Goal: Information Seeking & Learning: Learn about a topic

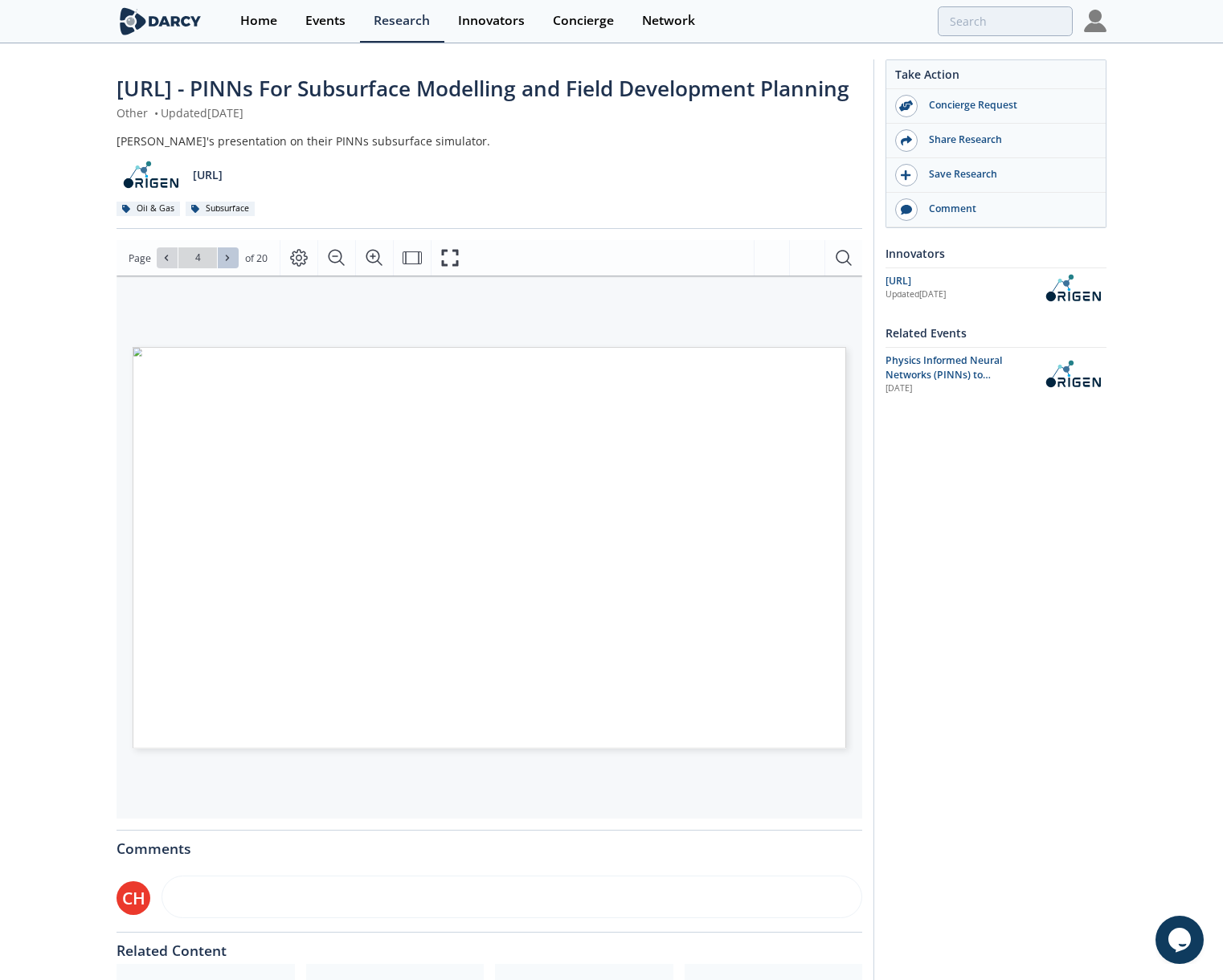
click at [227, 262] on icon at bounding box center [228, 258] width 10 height 10
type input "6"
click at [223, 262] on icon at bounding box center [228, 258] width 10 height 10
type input "7"
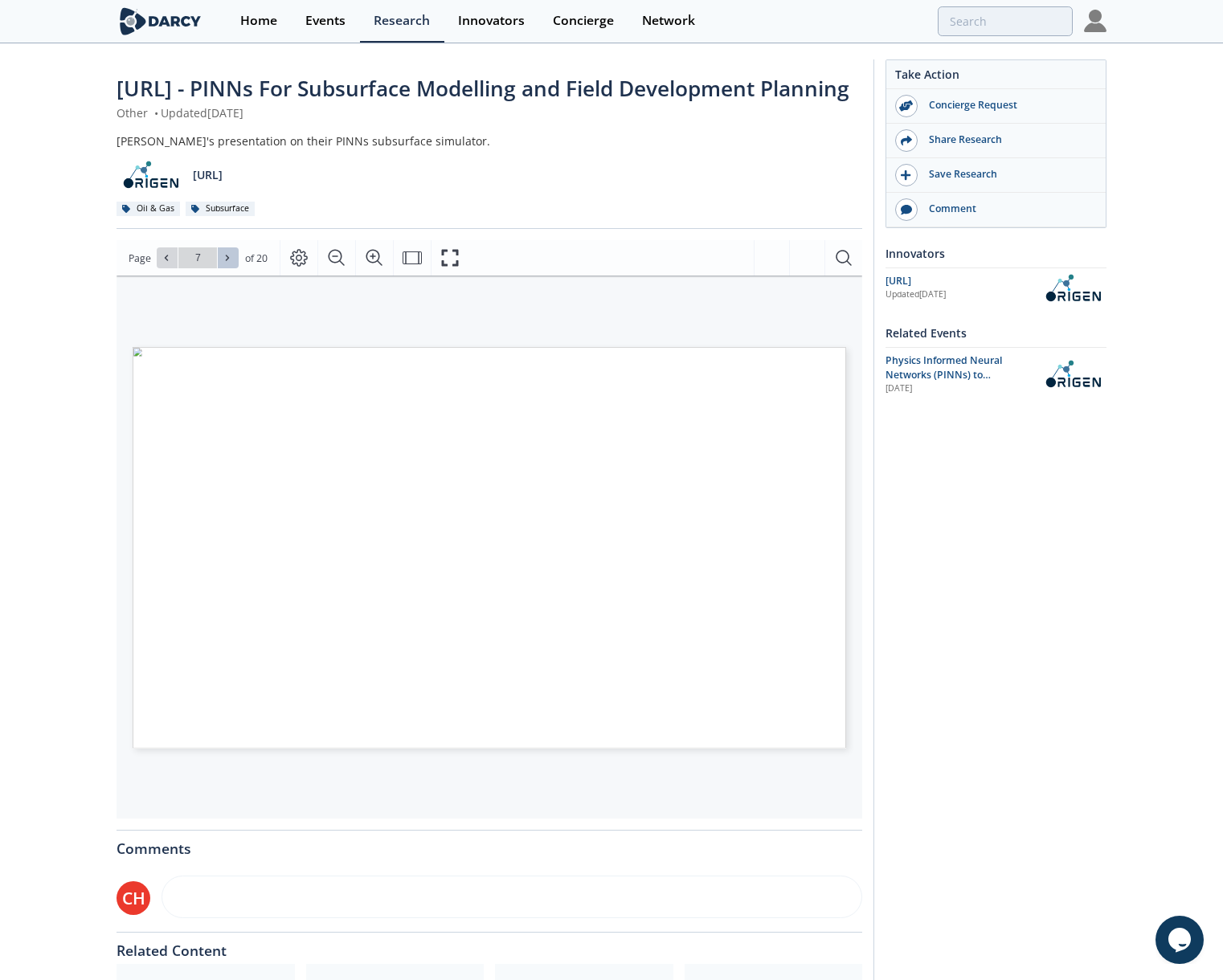
click at [223, 262] on icon at bounding box center [228, 258] width 10 height 10
type input "8"
click at [223, 262] on icon at bounding box center [228, 258] width 10 height 10
type input "9"
click at [223, 262] on icon at bounding box center [228, 258] width 10 height 10
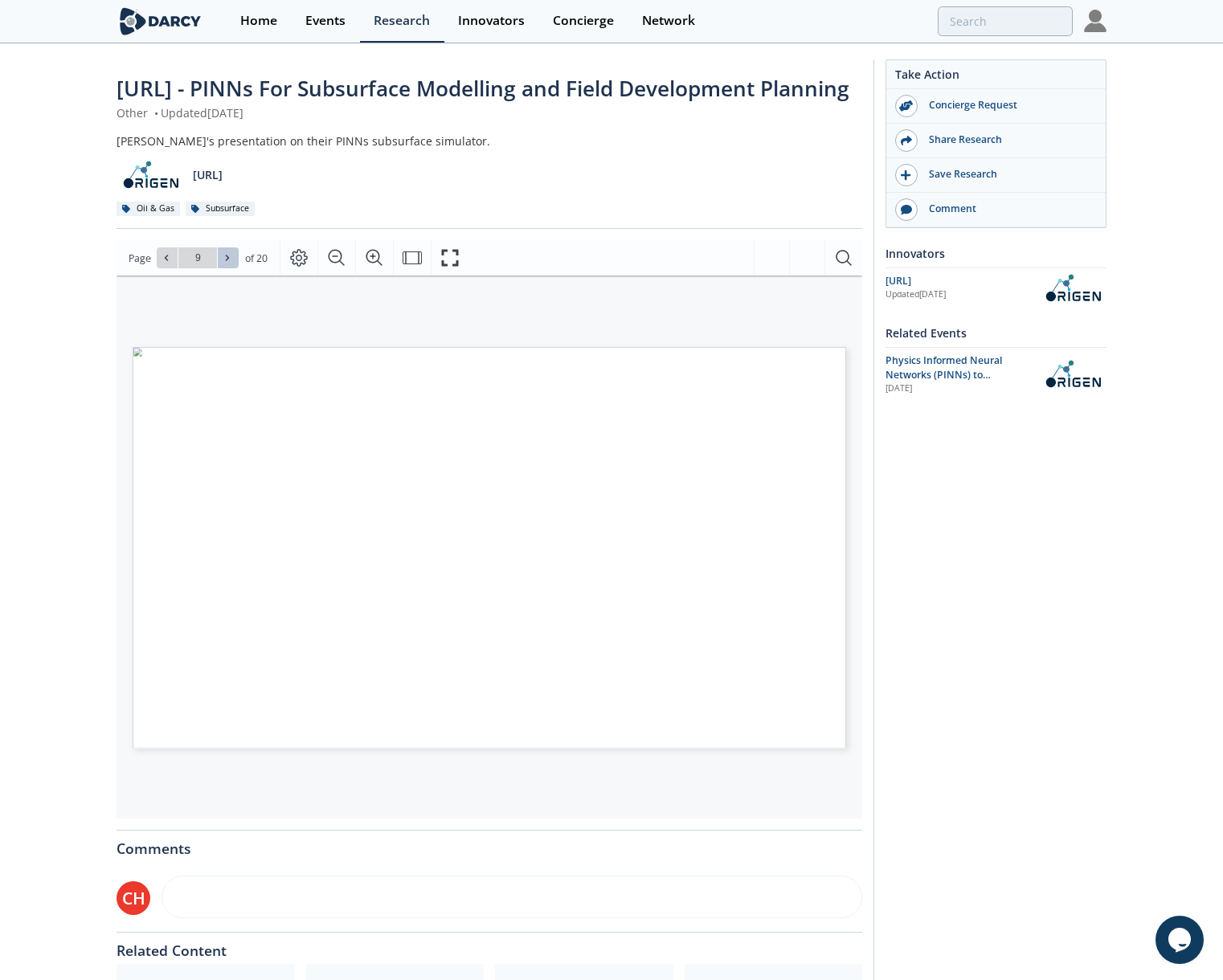
type input "10"
click at [223, 262] on icon at bounding box center [228, 258] width 10 height 10
type input "11"
click at [223, 262] on icon at bounding box center [228, 258] width 10 height 10
type input "12"
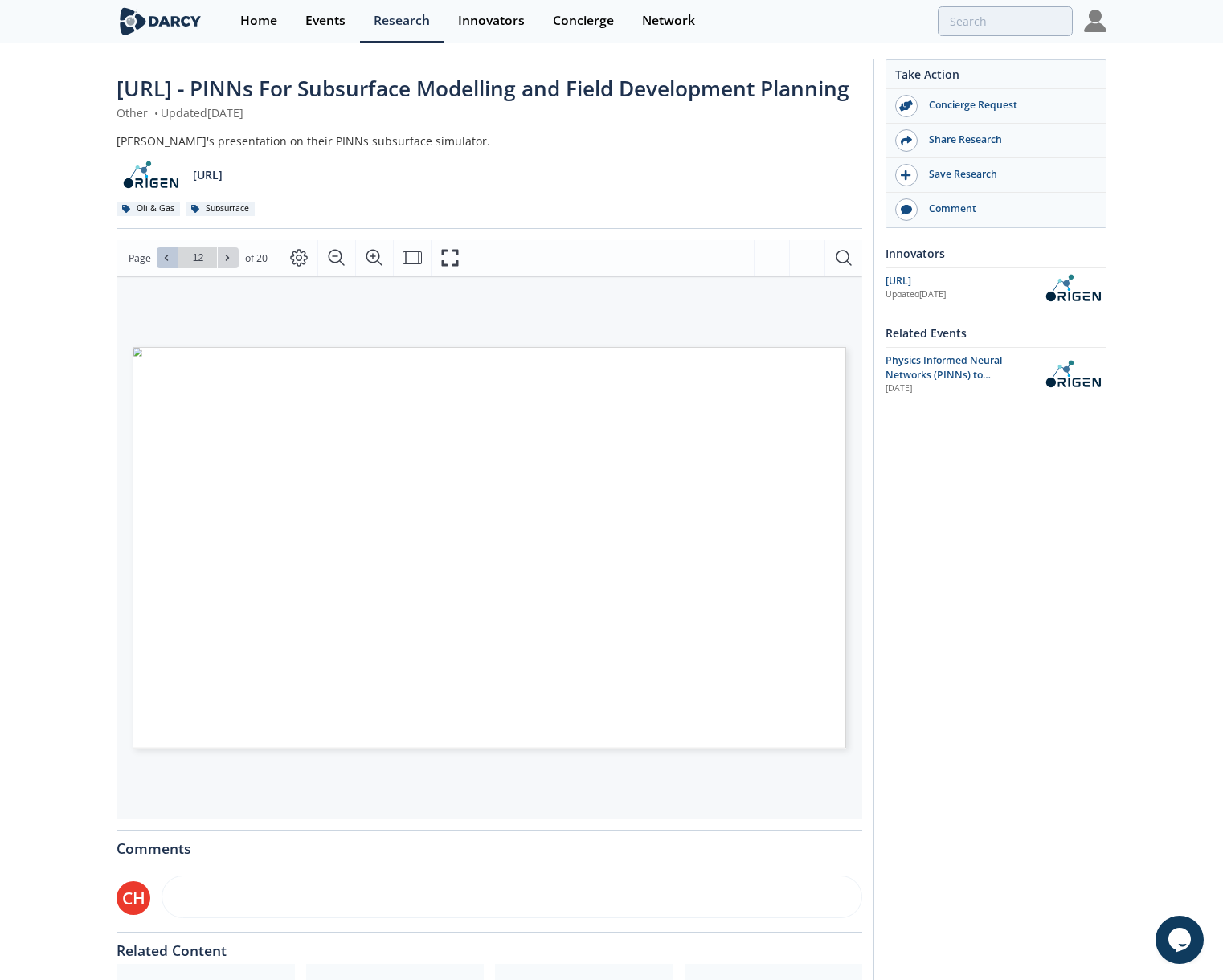
click at [162, 262] on icon at bounding box center [166, 258] width 10 height 10
click at [227, 268] on button at bounding box center [228, 257] width 21 height 21
type input "13"
click at [227, 268] on button at bounding box center [228, 257] width 21 height 21
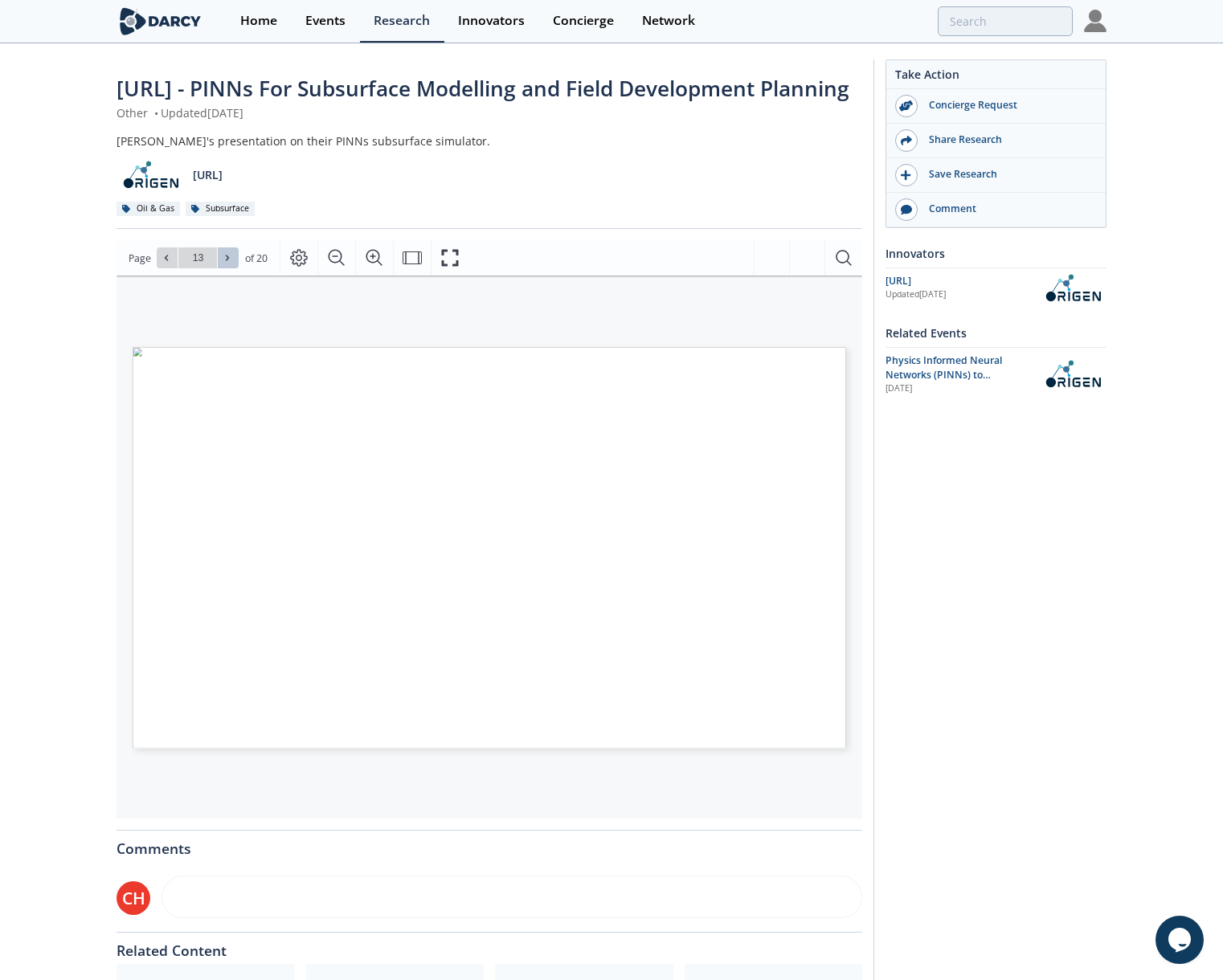
type input "14"
click at [161, 263] on span at bounding box center [167, 258] width 12 height 12
click at [234, 276] on div "Page Go to Page 13 of 20 13 / 20" at bounding box center [489, 257] width 746 height 36
click at [231, 262] on icon at bounding box center [228, 258] width 10 height 10
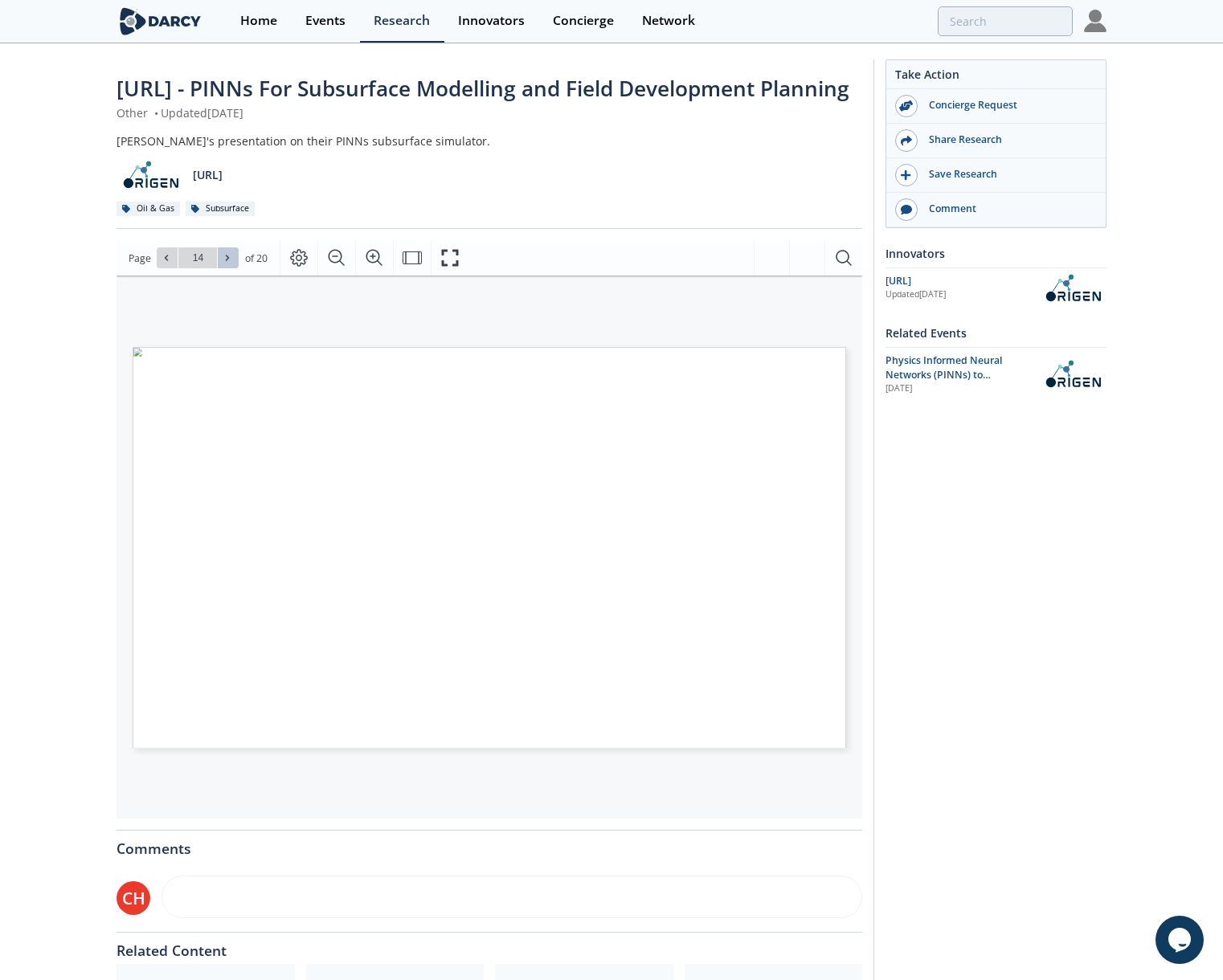
type input "15"
click at [225, 262] on icon at bounding box center [228, 258] width 10 height 10
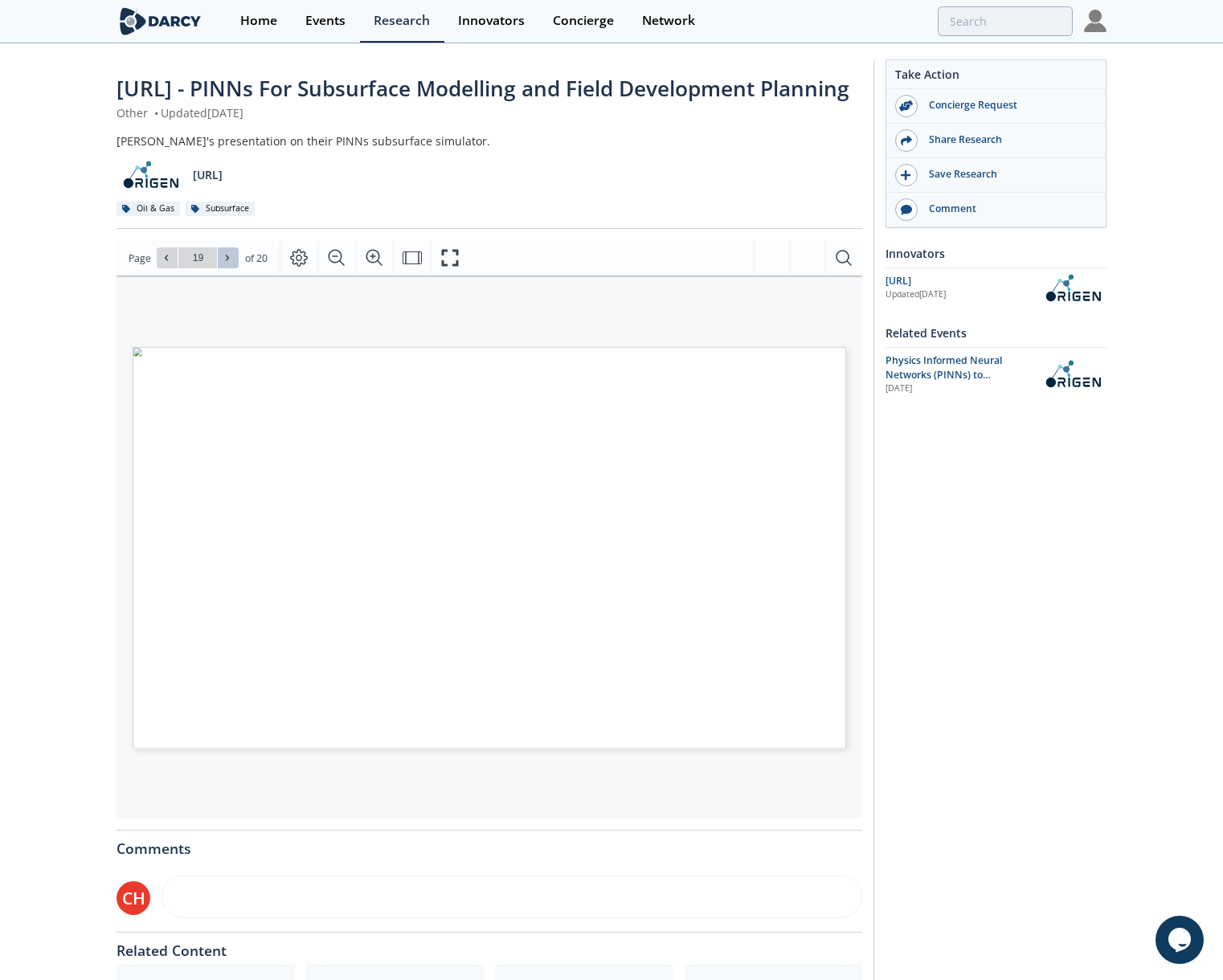
click at [225, 262] on icon at bounding box center [228, 258] width 10 height 10
type input "20"
click at [225, 268] on div "Go to Page 20" at bounding box center [197, 257] width 82 height 21
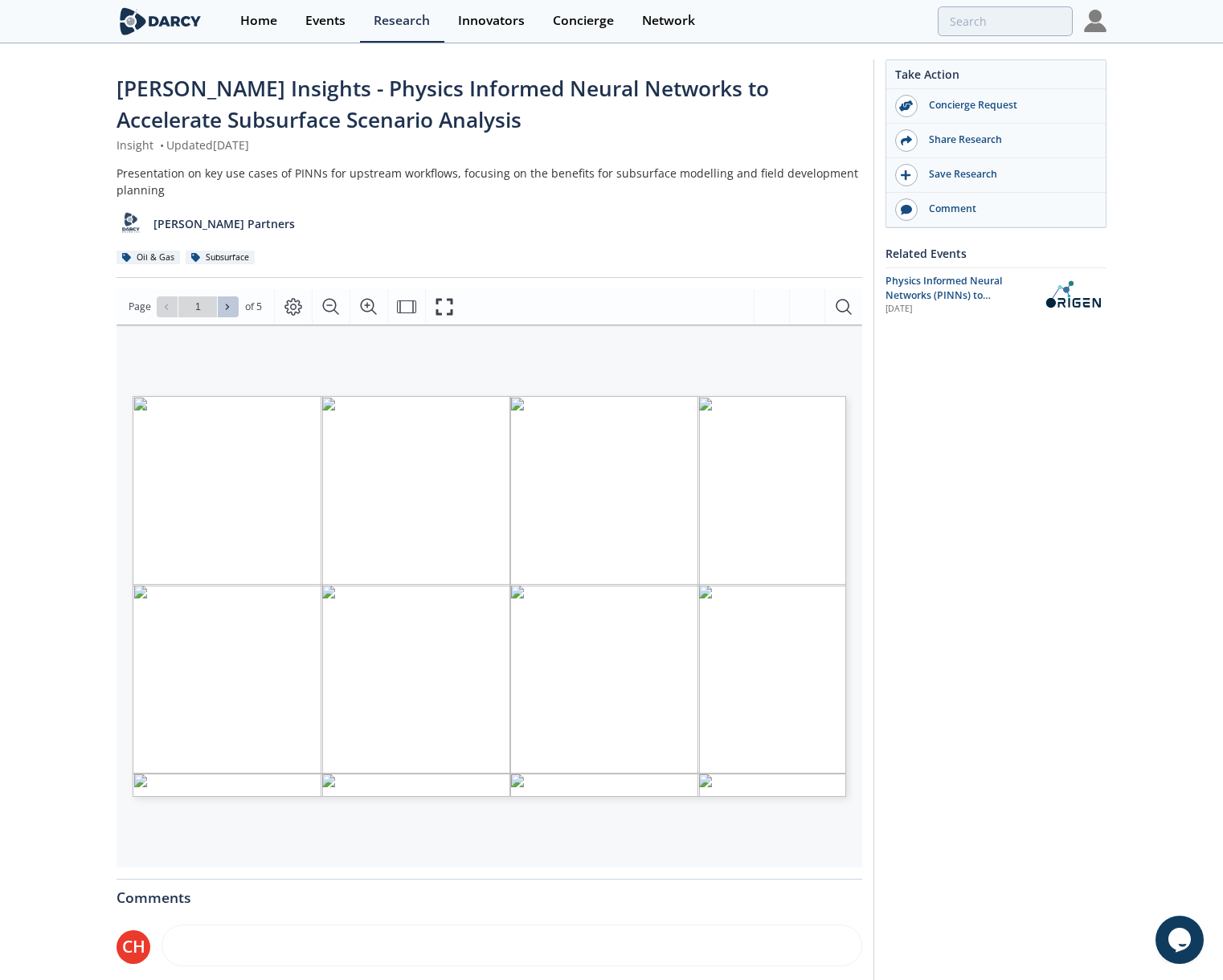
click at [229, 311] on span at bounding box center [229, 307] width 12 height 12
